Goal: Information Seeking & Learning: Check status

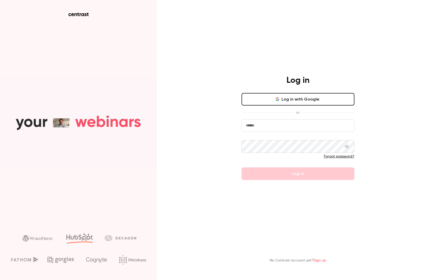
type input "**********"
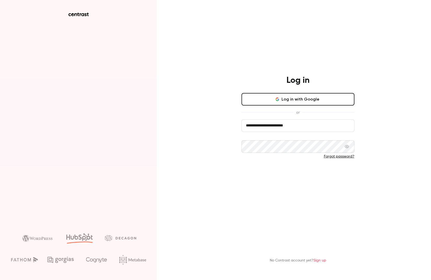
click at [307, 175] on button "Log in" at bounding box center [297, 174] width 113 height 13
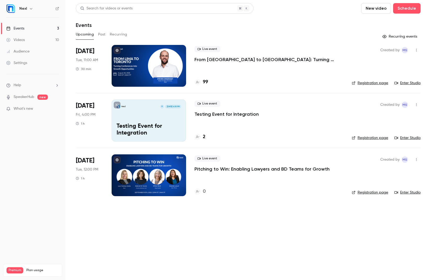
click at [157, 66] on div at bounding box center [149, 66] width 74 height 42
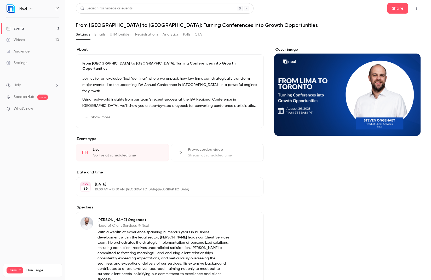
click at [169, 34] on button "Analytics" at bounding box center [171, 34] width 16 height 8
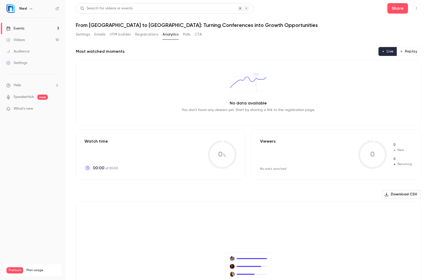
click at [144, 34] on button "Registrations" at bounding box center [146, 34] width 23 height 8
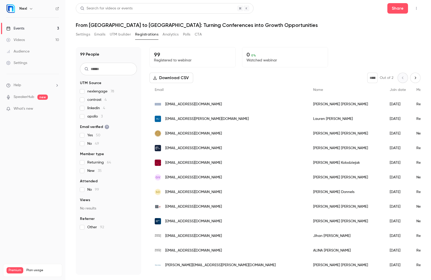
click at [82, 35] on button "Settings" at bounding box center [83, 34] width 14 height 8
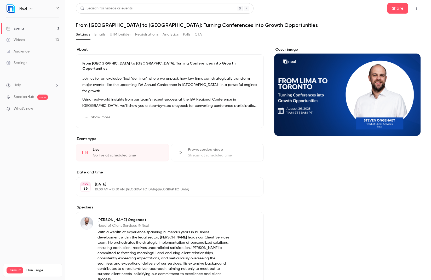
click at [18, 27] on div "Events" at bounding box center [15, 28] width 18 height 5
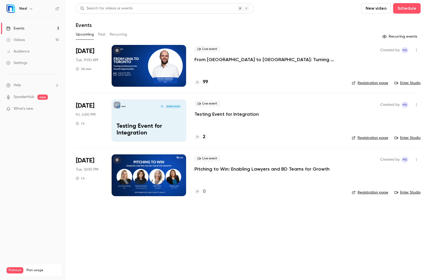
click at [142, 164] on div at bounding box center [149, 175] width 74 height 42
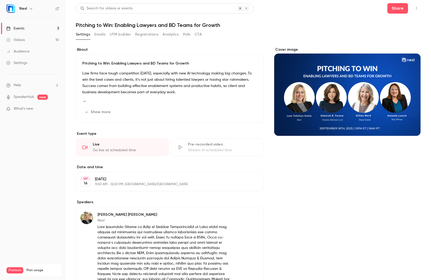
click at [171, 35] on button "Analytics" at bounding box center [171, 34] width 16 height 8
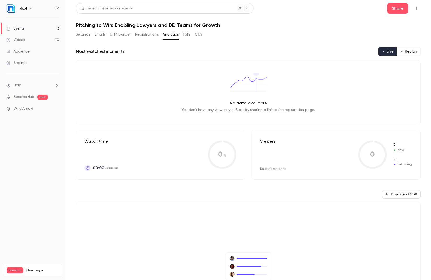
click at [83, 35] on button "Settings" at bounding box center [83, 34] width 14 height 8
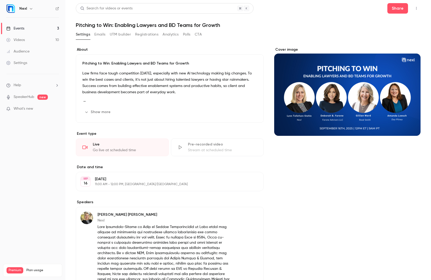
click at [19, 27] on div "Events" at bounding box center [15, 28] width 18 height 5
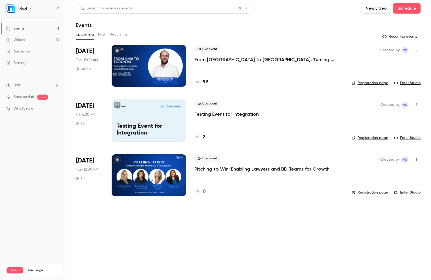
click at [102, 34] on button "Past" at bounding box center [102, 34] width 8 height 8
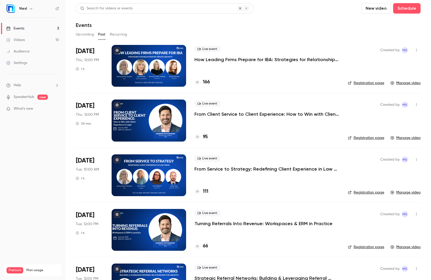
click at [153, 65] on div at bounding box center [149, 66] width 74 height 42
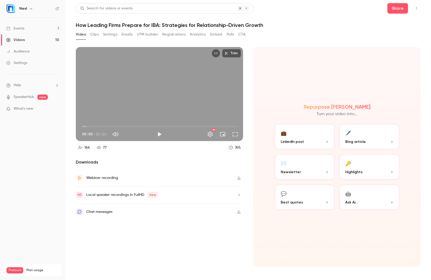
click at [196, 35] on button "Analytics" at bounding box center [198, 34] width 16 height 8
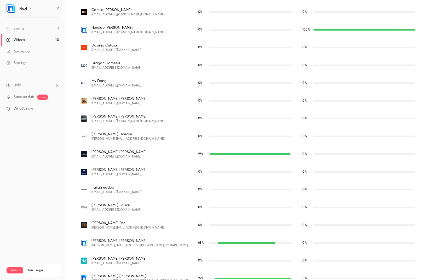
scroll to position [848, 0]
